Goal: Task Accomplishment & Management: Complete application form

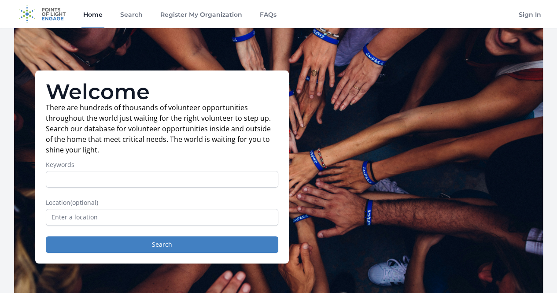
click at [110, 179] on input "Keywords" at bounding box center [162, 179] width 232 height 17
click at [95, 186] on input "Keywords" at bounding box center [162, 179] width 232 height 17
type input "E"
click at [195, 11] on link "Register My Organization" at bounding box center [200, 14] width 85 height 28
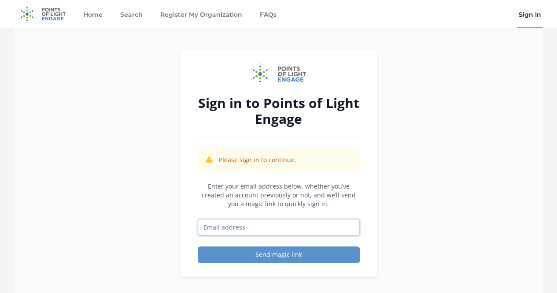
click at [250, 231] on input "Email address" at bounding box center [279, 227] width 162 height 17
type input "[EMAIL_ADDRESS][DOMAIN_NAME]"
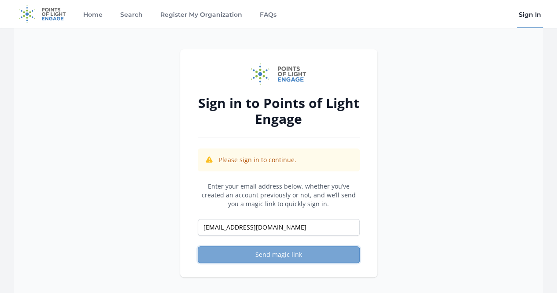
click at [268, 252] on button "Send magic link" at bounding box center [279, 254] width 162 height 17
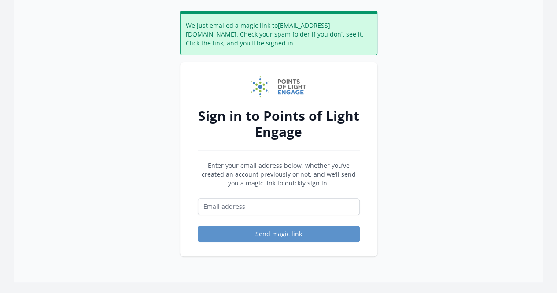
scroll to position [88, 0]
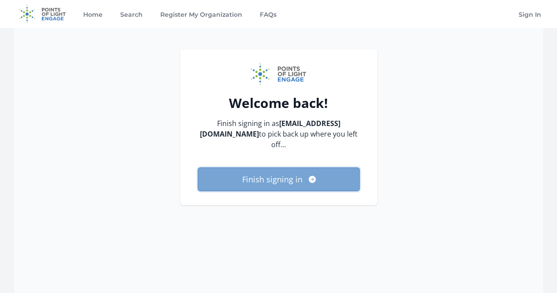
click at [269, 181] on button "Finish signing in" at bounding box center [279, 179] width 162 height 24
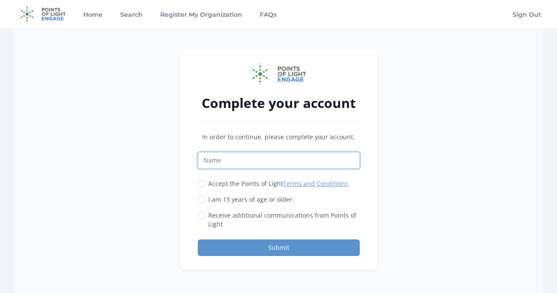
click at [249, 162] on input "Name" at bounding box center [279, 160] width 162 height 17
type input "Y"
type input "y"
type input "Yiwei Miao"
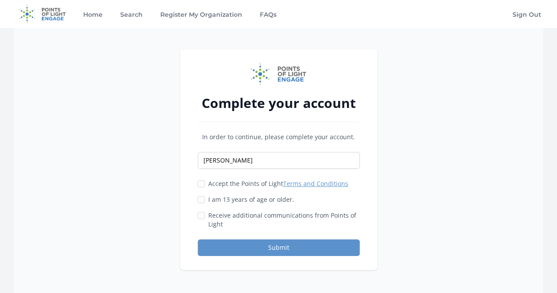
click at [205, 185] on div "Accept the Points of Light Terms and Conditions" at bounding box center [279, 183] width 162 height 9
click at [203, 184] on input "Accept the Points of Light Terms and Conditions" at bounding box center [201, 183] width 7 height 7
checkbox input "true"
click at [205, 201] on div "I am 13 years of age or older." at bounding box center [279, 199] width 162 height 9
click at [201, 200] on input "I am 13 years of age or older." at bounding box center [201, 199] width 7 height 7
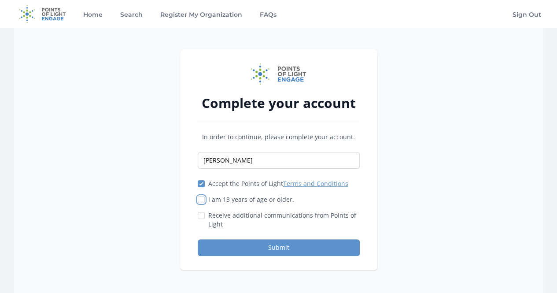
checkbox input "true"
click at [200, 223] on div "Receive additional communications from Points of Light" at bounding box center [279, 220] width 162 height 18
click at [201, 217] on input "Receive additional communications from Points of Light" at bounding box center [201, 215] width 7 height 7
checkbox input "true"
click at [248, 245] on button "Submit" at bounding box center [279, 247] width 162 height 17
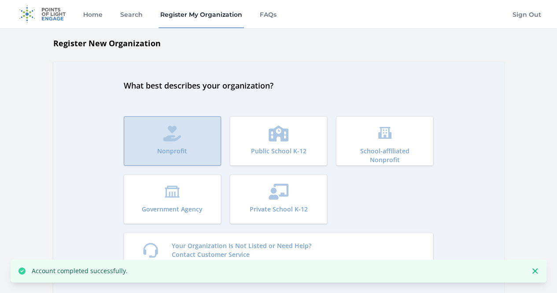
click at [183, 143] on button "Nonprofit" at bounding box center [172, 140] width 97 height 49
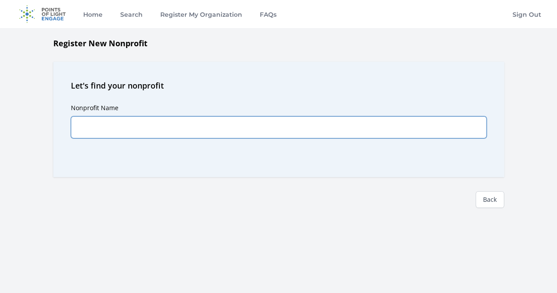
click at [179, 135] on input "Nonprofit Name" at bounding box center [278, 127] width 415 height 22
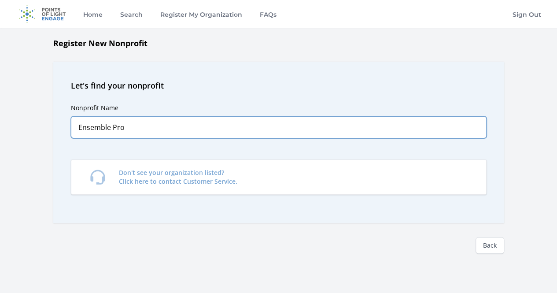
type input "Ensemble Pro"
click at [193, 131] on input "Ensemble Pro" at bounding box center [278, 127] width 415 height 22
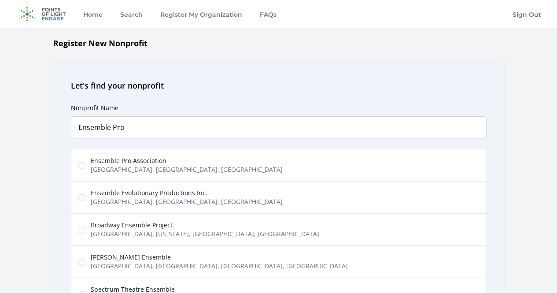
click at [166, 167] on span "East Ocean Air Drive, San Diego, CA, USA" at bounding box center [187, 169] width 192 height 9
click at [85, 167] on input "Ensemble Pro Association East Ocean Air Drive, San Diego, CA, USA" at bounding box center [81, 165] width 7 height 7
radio input "true"
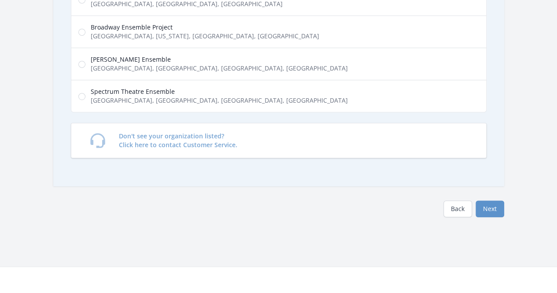
scroll to position [264, 0]
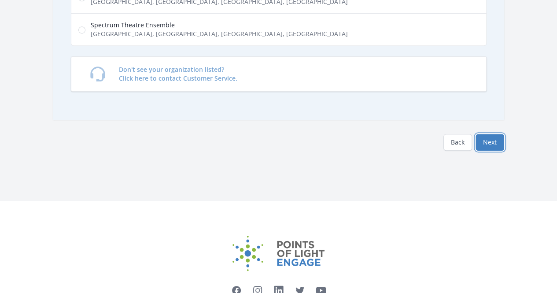
click at [483, 145] on button "Next" at bounding box center [489, 142] width 29 height 17
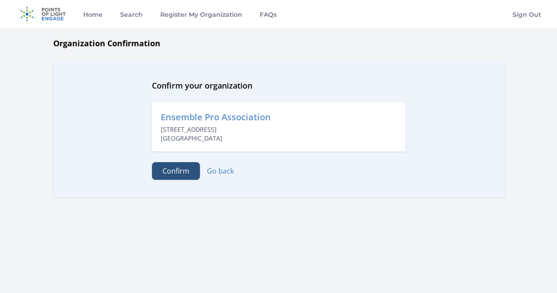
click at [184, 169] on button "Confirm" at bounding box center [176, 171] width 48 height 18
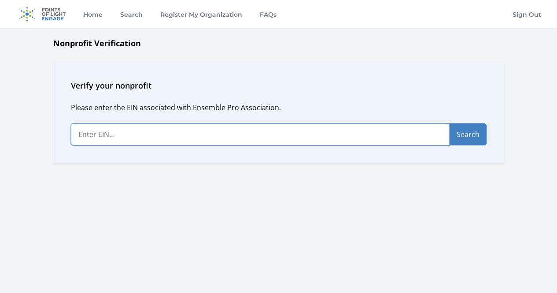
click at [170, 134] on input "text" at bounding box center [260, 134] width 379 height 22
paste input "93-3470888"
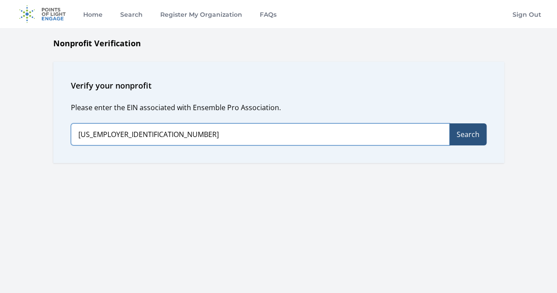
type input "93-3470888"
click at [460, 131] on button "Search" at bounding box center [467, 134] width 37 height 22
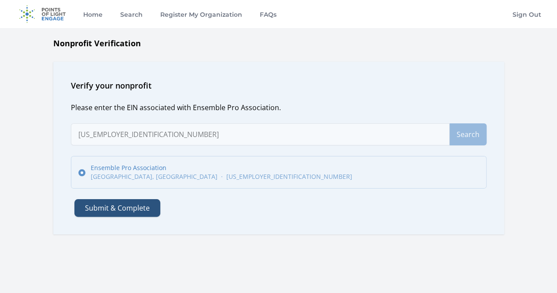
click at [136, 210] on button "Submit & Complete" at bounding box center [117, 208] width 86 height 18
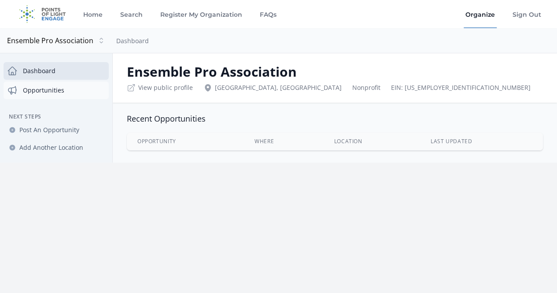
click at [89, 87] on link "Opportunities" at bounding box center [56, 90] width 105 height 18
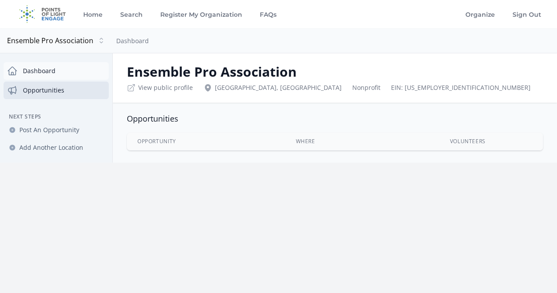
click at [64, 73] on link "Dashboard" at bounding box center [56, 71] width 105 height 18
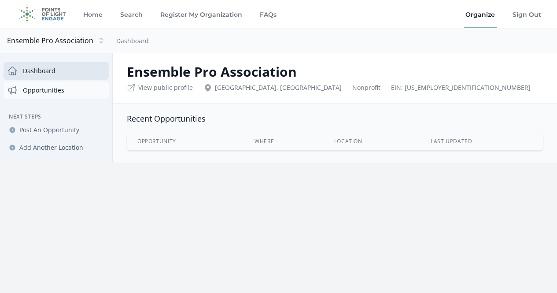
click at [81, 91] on link "Opportunities" at bounding box center [56, 90] width 105 height 18
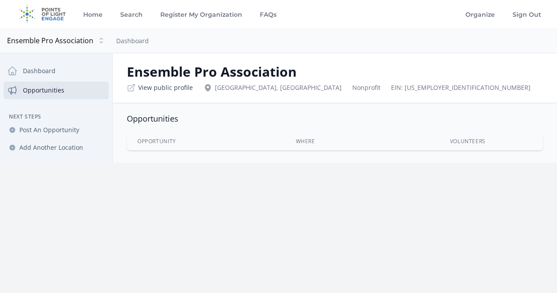
click at [170, 88] on link "View public profile" at bounding box center [165, 87] width 55 height 9
click at [64, 129] on span "Post An Opportunity" at bounding box center [49, 129] width 60 height 9
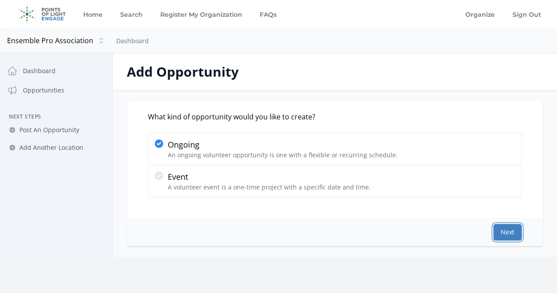
click at [495, 228] on button "Next" at bounding box center [507, 232] width 29 height 17
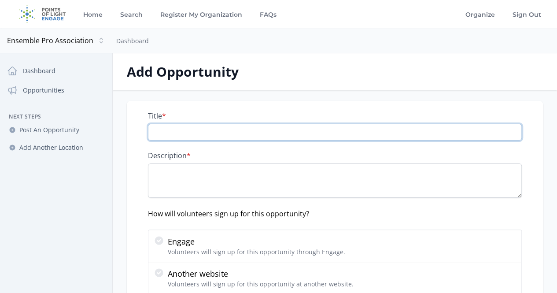
click at [199, 132] on input "Title *" at bounding box center [335, 132] width 374 height 17
